Goal: Obtain resource: Obtain resource

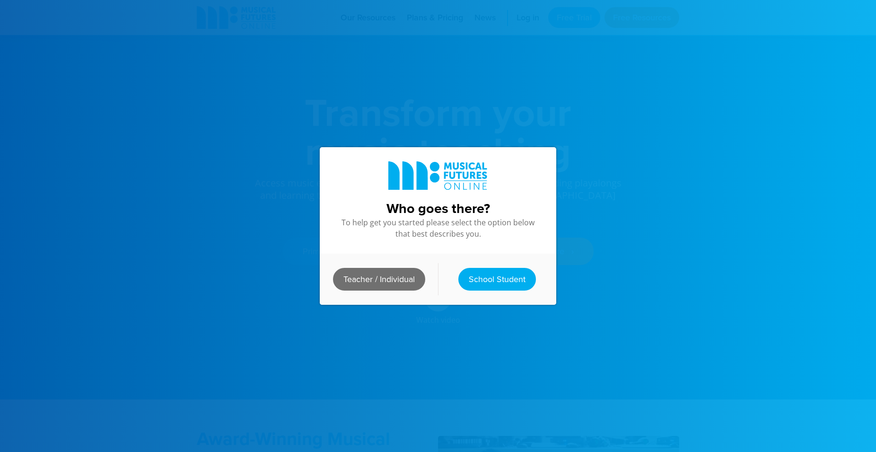
click at [372, 275] on link "Teacher / Individual" at bounding box center [379, 279] width 92 height 23
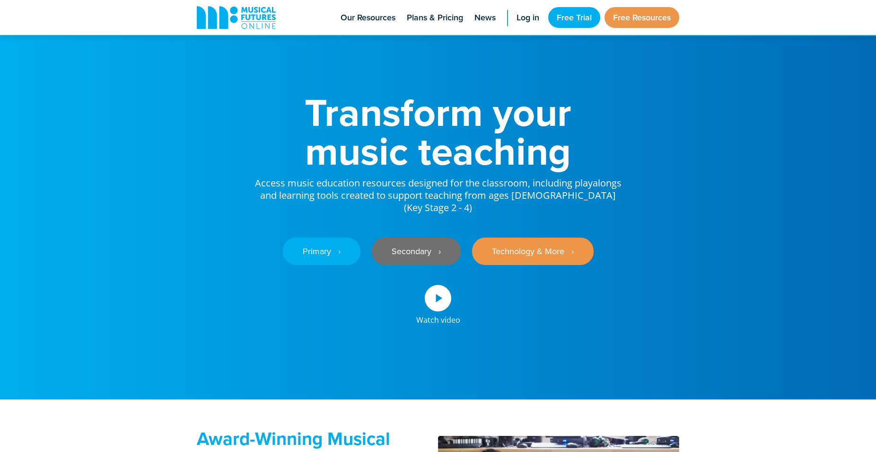
click at [404, 243] on link "Secondary ‎‏‏‎ ‎ ›" at bounding box center [416, 250] width 89 height 27
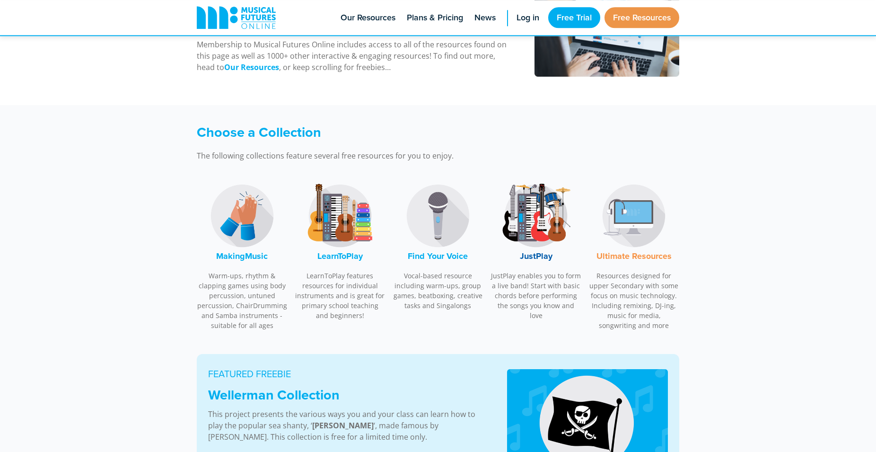
scroll to position [193, 0]
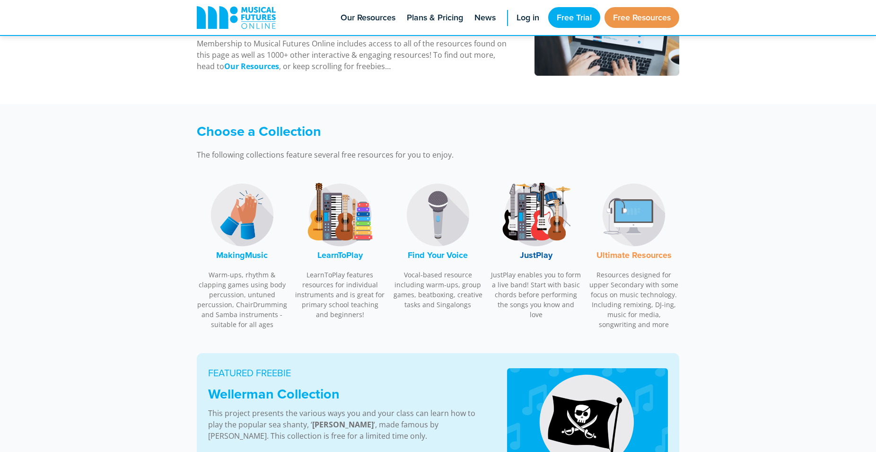
click at [242, 209] on img at bounding box center [242, 214] width 71 height 71
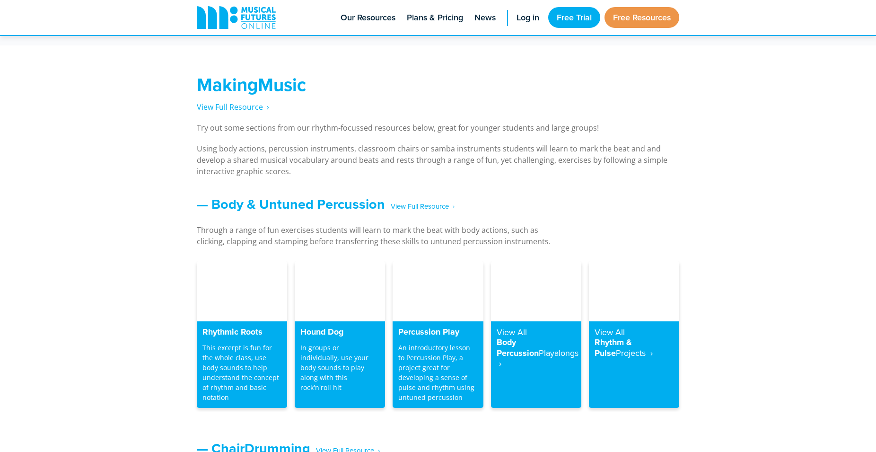
scroll to position [702, 0]
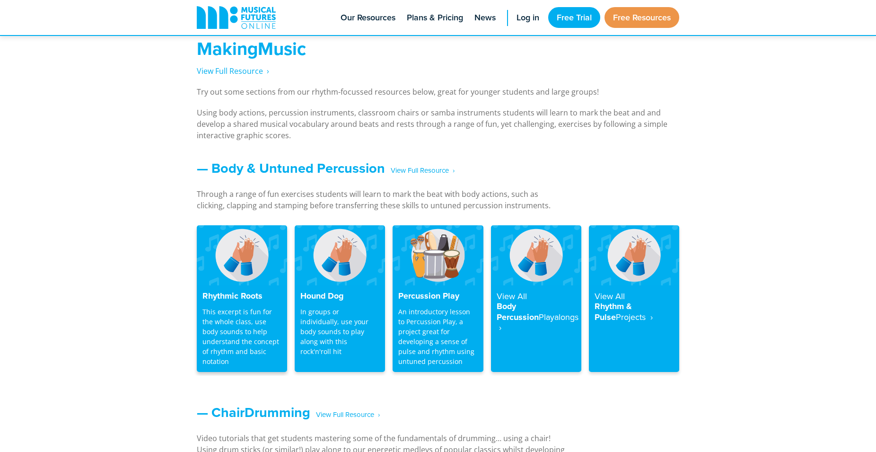
click at [236, 269] on img at bounding box center [242, 255] width 90 height 60
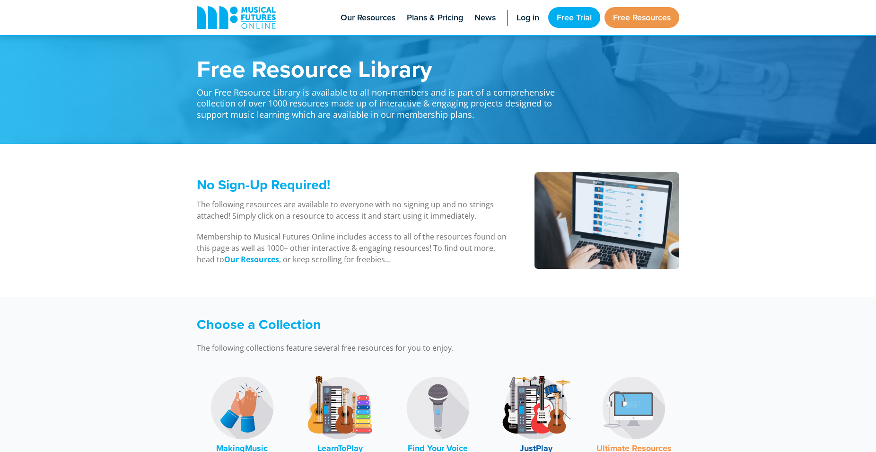
scroll to position [702, 0]
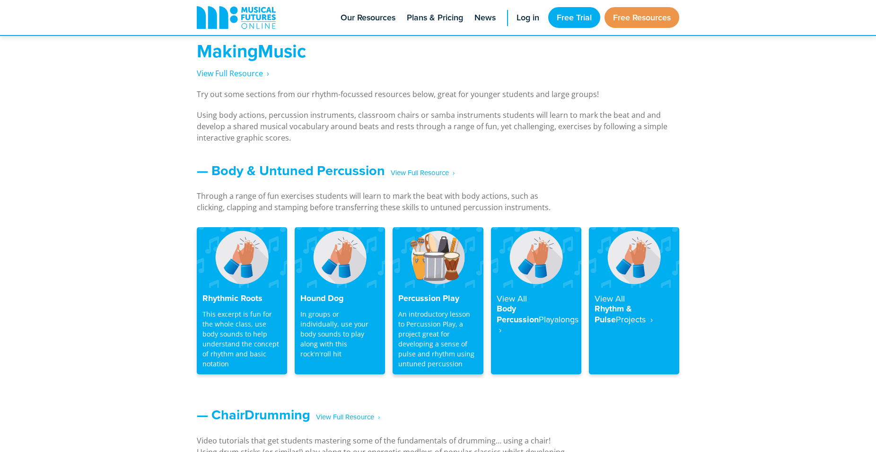
click at [433, 309] on p "An introductory lesson to Percussion Play, a project great for developing a sen…" at bounding box center [437, 339] width 79 height 60
click at [443, 255] on img at bounding box center [437, 257] width 90 height 60
